Goal: Find specific page/section: Find specific page/section

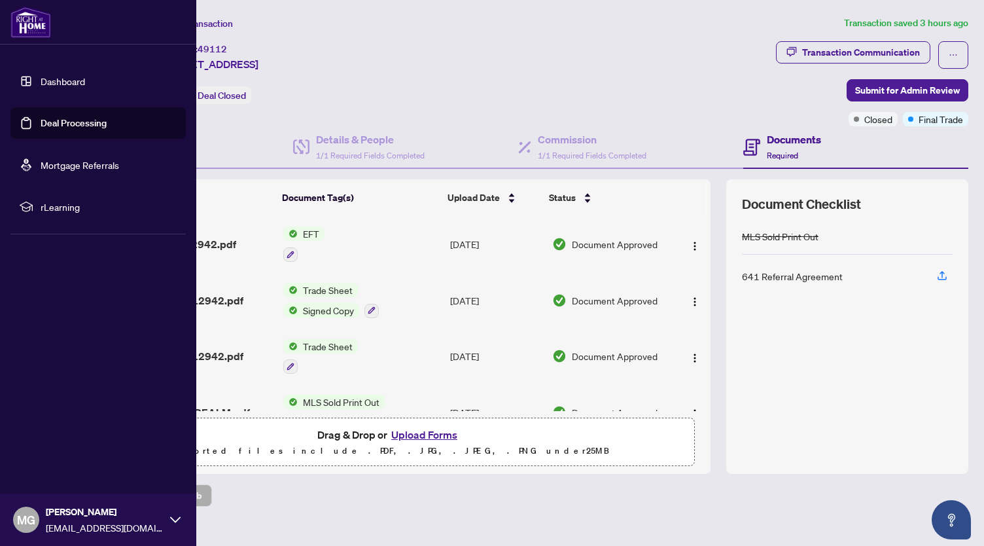
click at [54, 83] on link "Dashboard" at bounding box center [63, 81] width 45 height 12
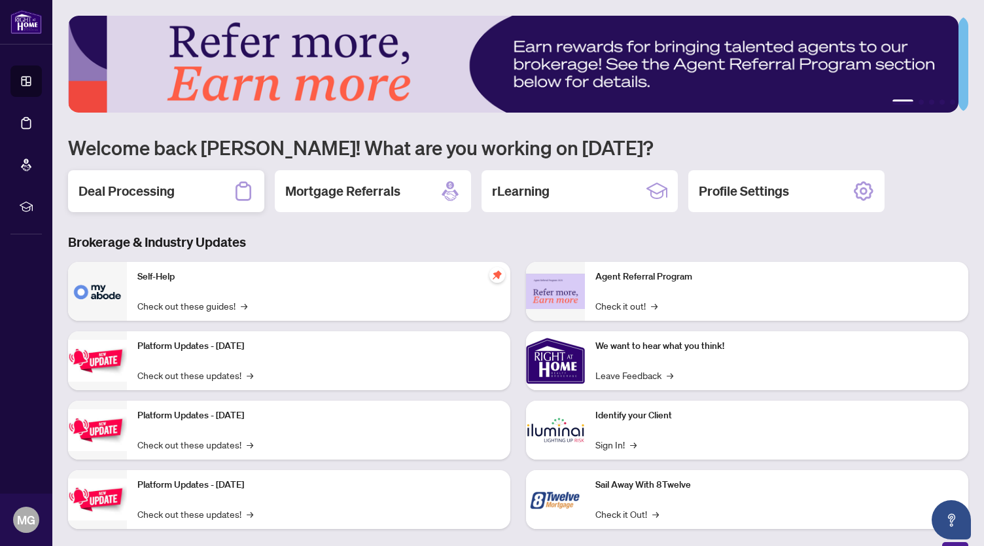
click at [159, 196] on h2 "Deal Processing" at bounding box center [127, 191] width 96 height 18
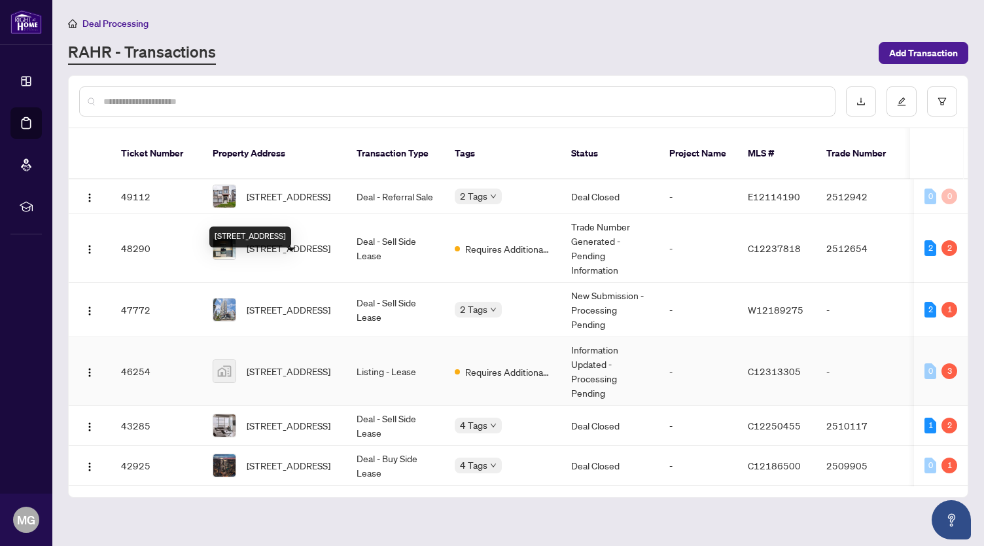
scroll to position [31, 0]
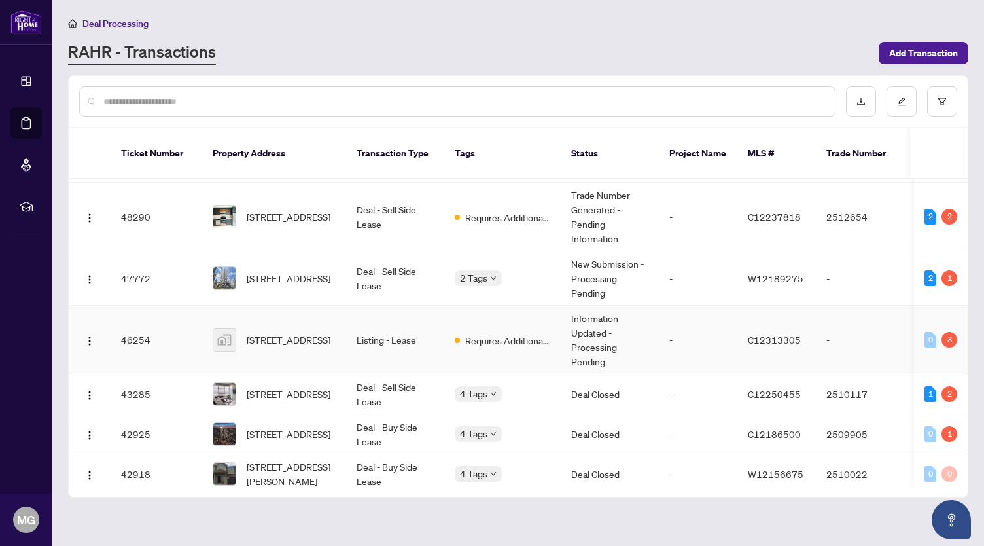
click at [288, 332] on span "[STREET_ADDRESS]" at bounding box center [289, 339] width 84 height 14
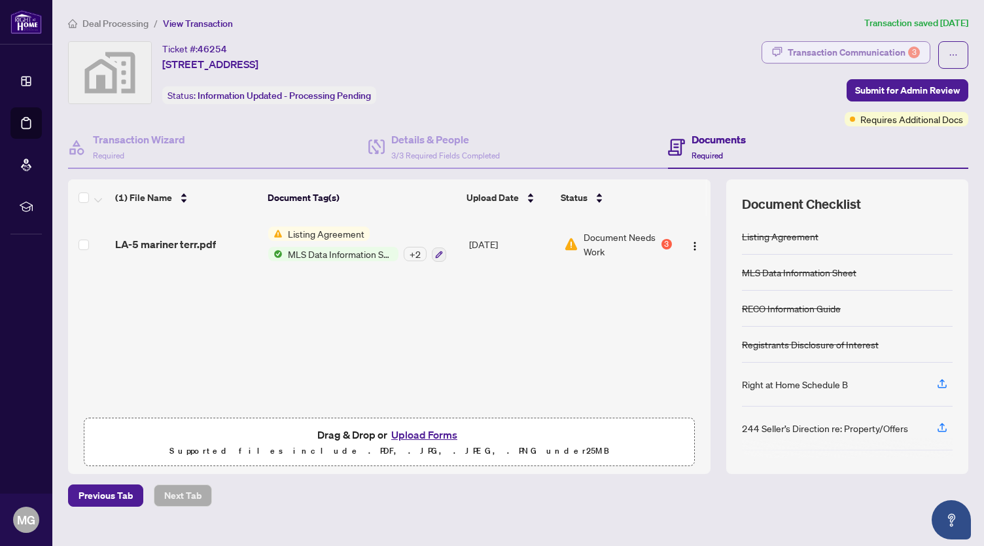
click at [891, 56] on div "Transaction Communication 3" at bounding box center [854, 52] width 132 height 21
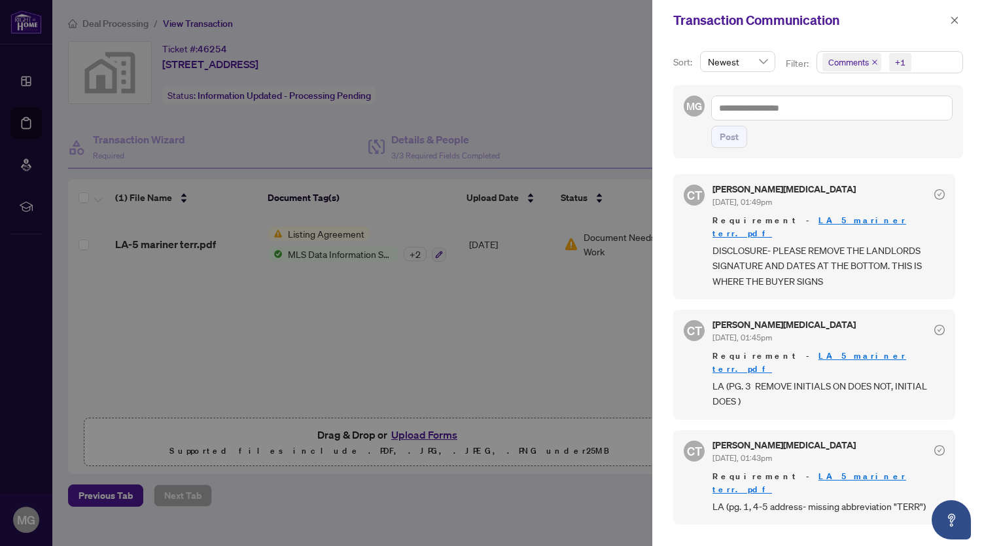
scroll to position [1, 0]
